Goal: Task Accomplishment & Management: Manage account settings

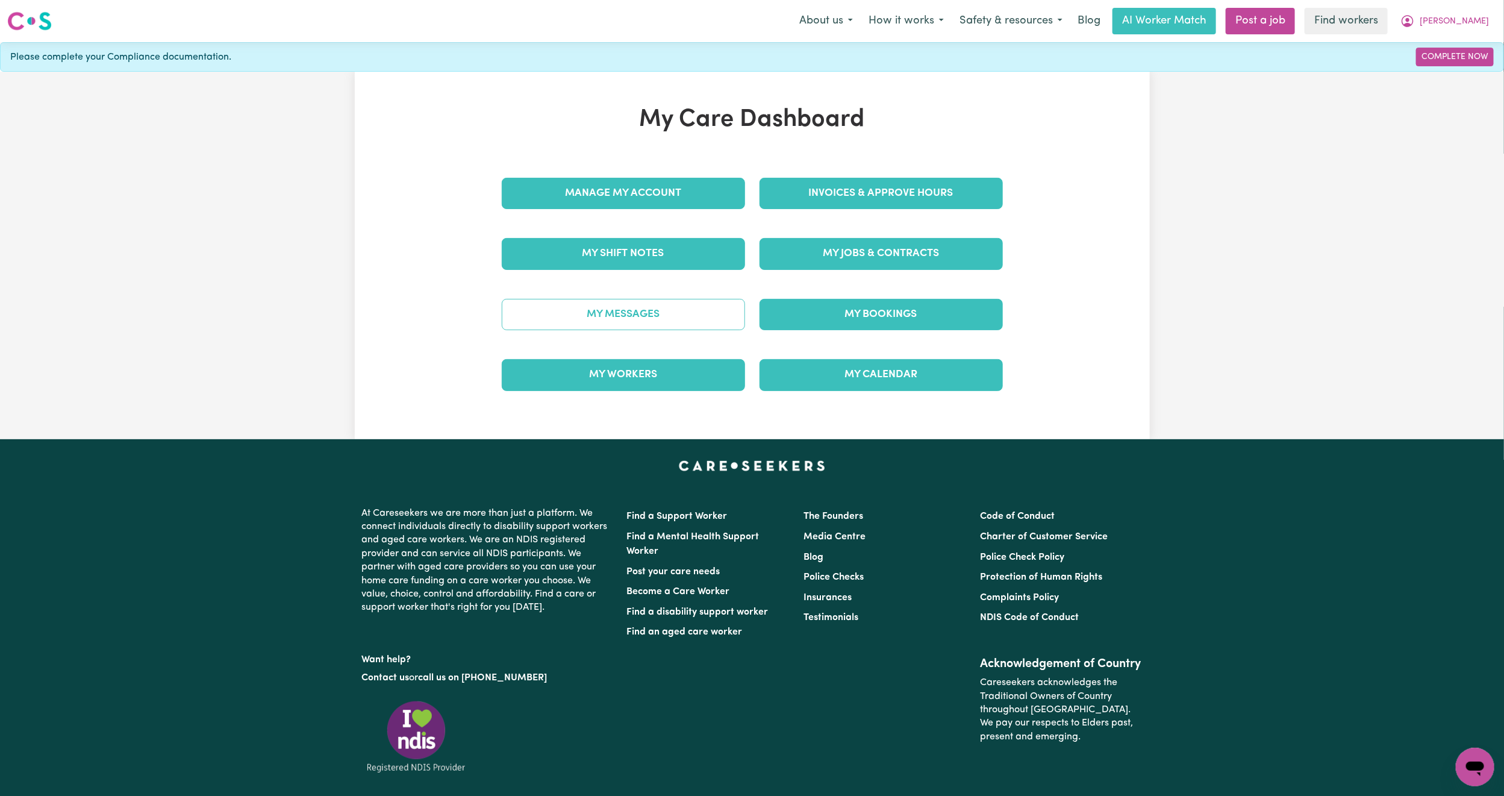
click at [658, 308] on link "My Messages" at bounding box center [623, 314] width 243 height 31
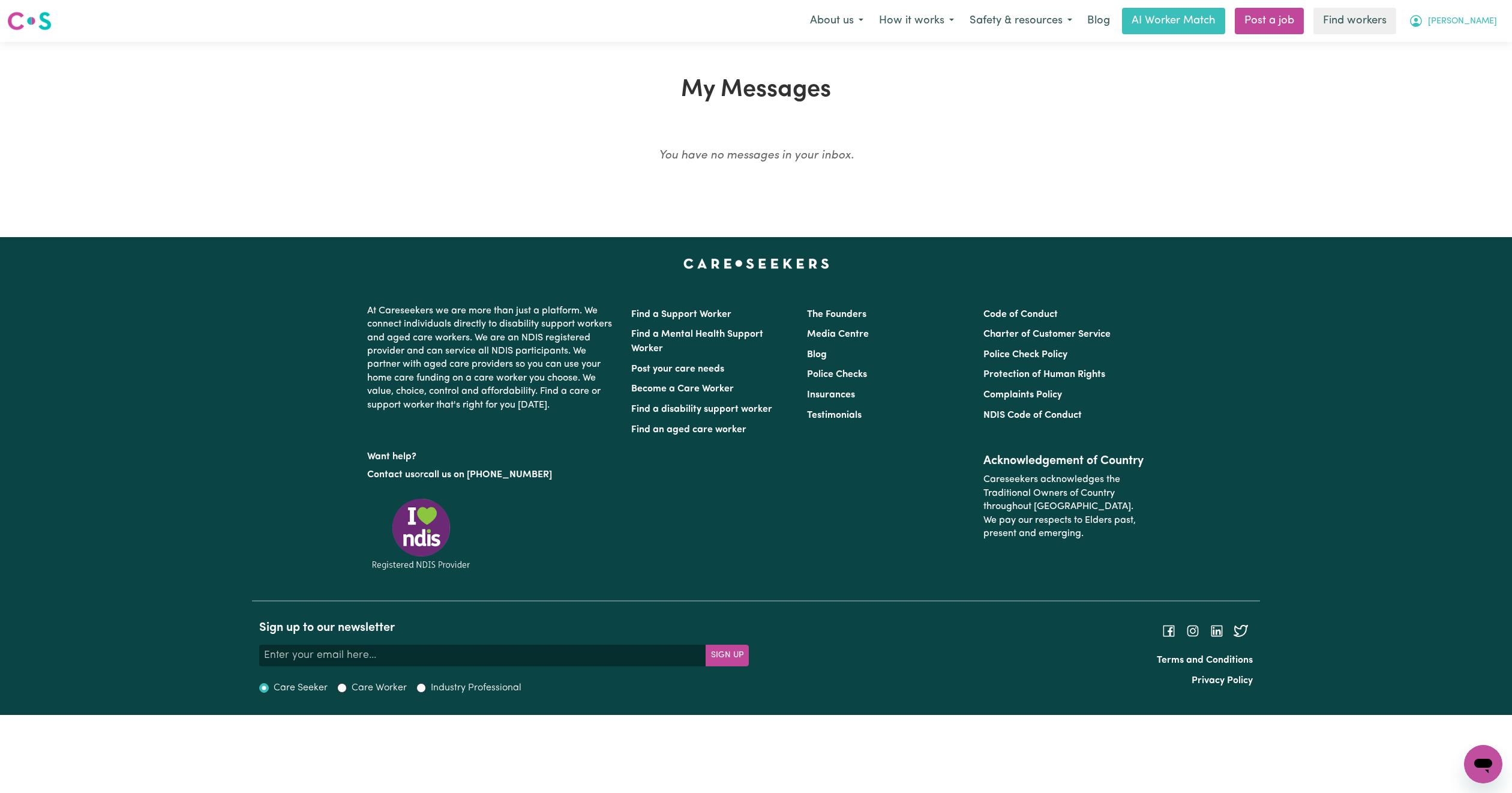
click at [1466, 23] on span "[PERSON_NAME]" at bounding box center [1461, 21] width 69 height 13
click at [1452, 69] on link "Logout" at bounding box center [1456, 69] width 95 height 23
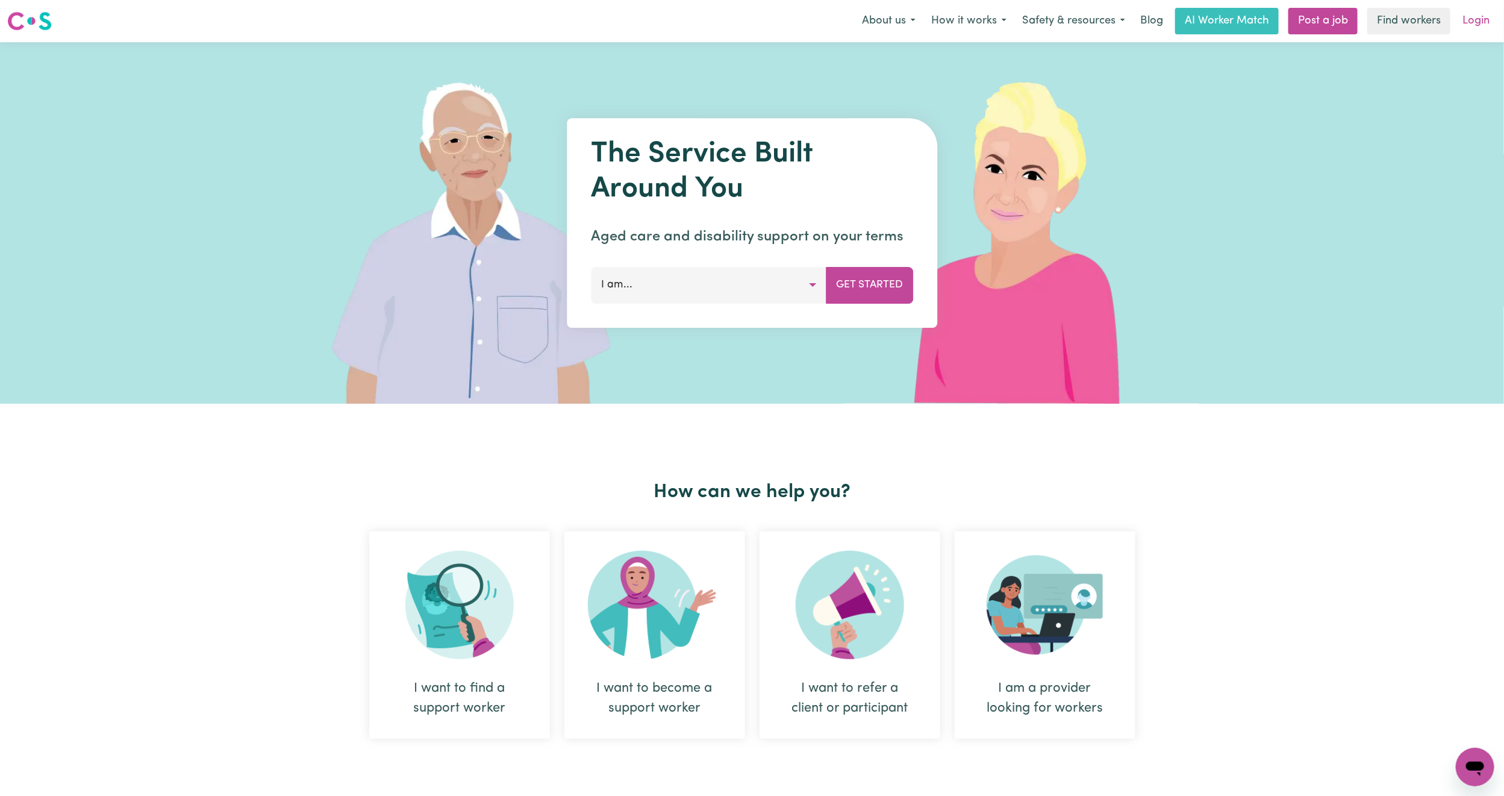
click at [1484, 27] on link "Login" at bounding box center [1476, 21] width 42 height 26
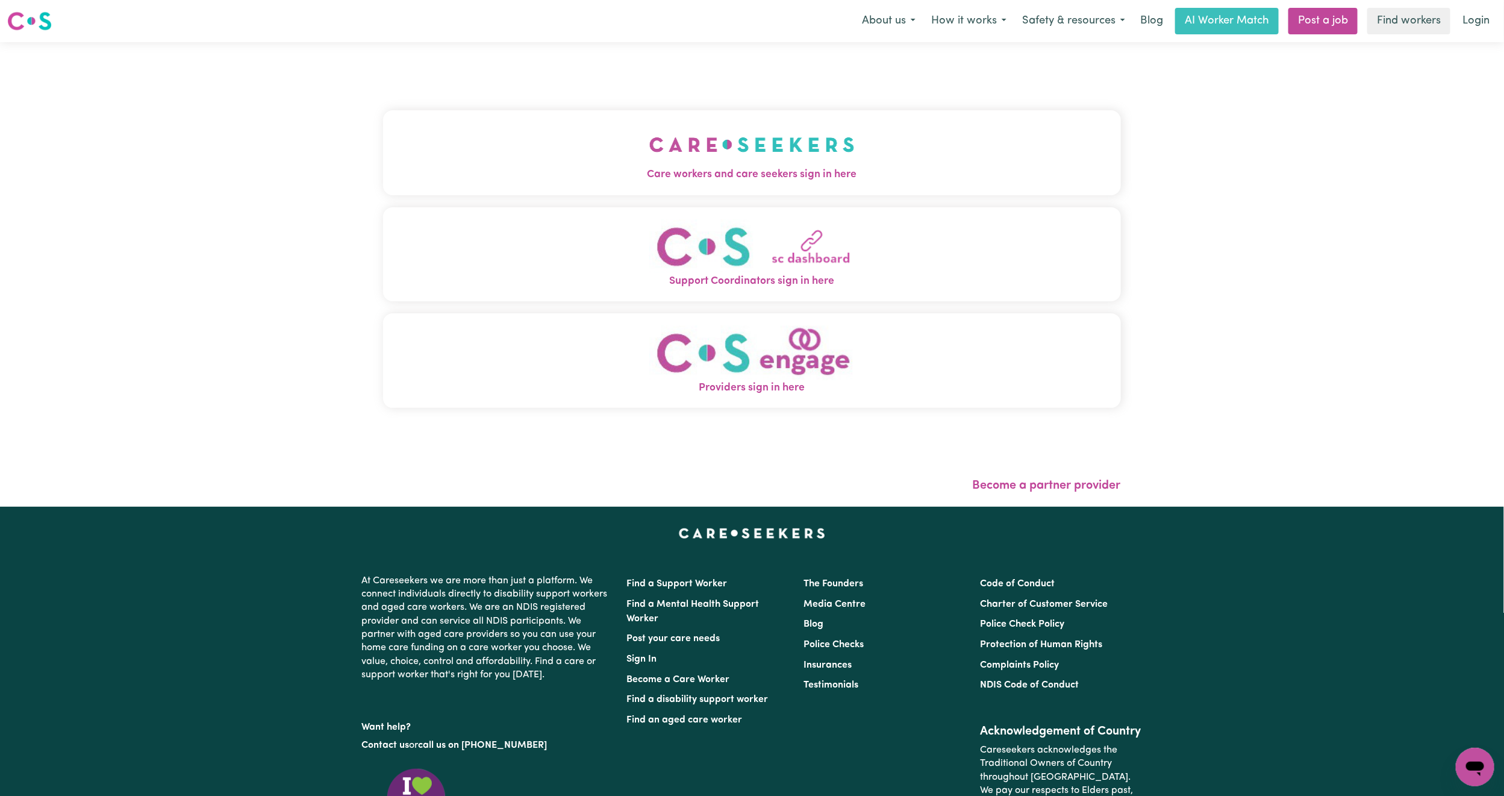
click at [649, 140] on img "Care workers and care seekers sign in here" at bounding box center [751, 144] width 205 height 45
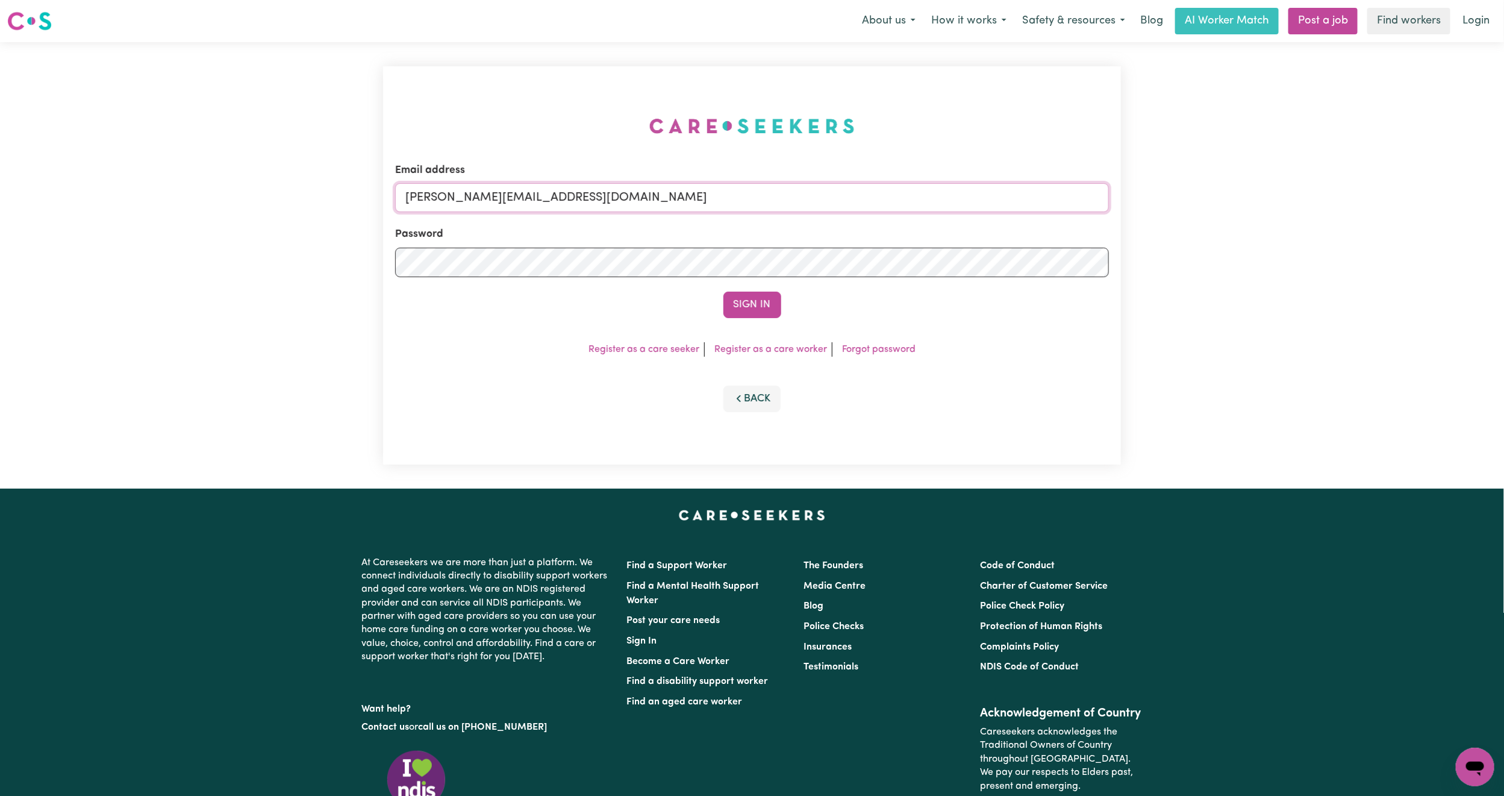
click at [564, 188] on input "[PERSON_NAME][EMAIL_ADDRESS][DOMAIN_NAME]" at bounding box center [752, 197] width 714 height 29
click at [1045, 263] on form "Email address [EMAIL_ADDRESS][PERSON_NAME][DOMAIN_NAME] Password Sign In" at bounding box center [752, 240] width 714 height 155
type input "[EMAIL_ADDRESS][DOMAIN_NAME]"
click at [752, 298] on button "Sign In" at bounding box center [752, 304] width 58 height 26
